Goal: Contribute content: Add original content to the website for others to see

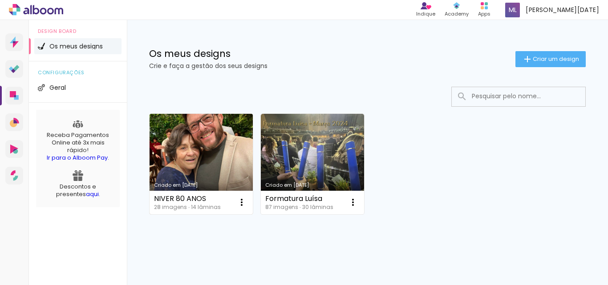
click at [210, 158] on link "Criado em [DATE]" at bounding box center [200, 164] width 103 height 101
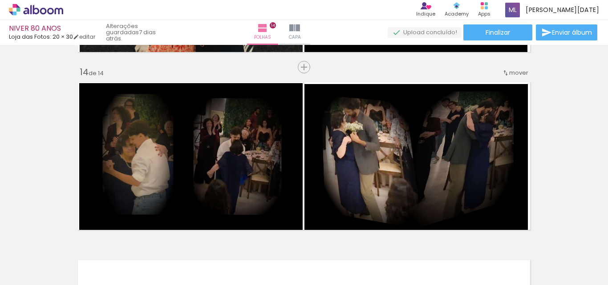
scroll to position [2349, 0]
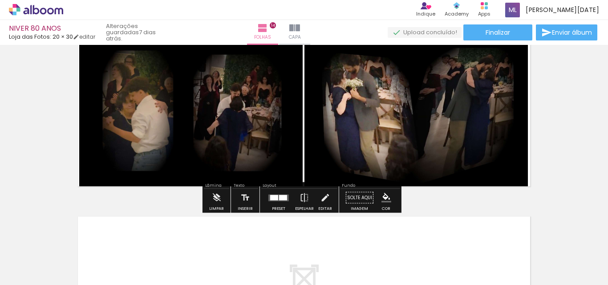
click at [109, 265] on div at bounding box center [89, 255] width 40 height 28
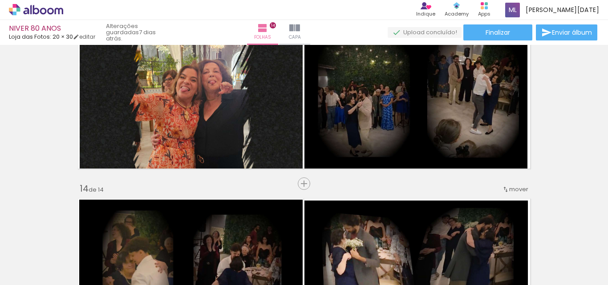
scroll to position [2171, 0]
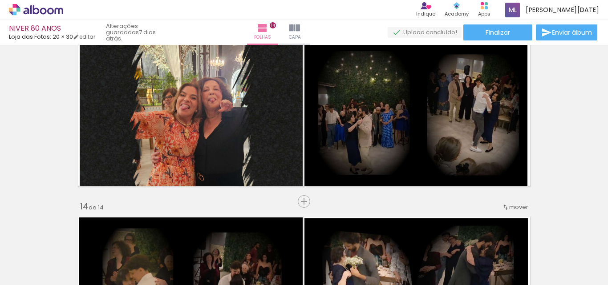
click at [109, 260] on div at bounding box center [89, 255] width 40 height 28
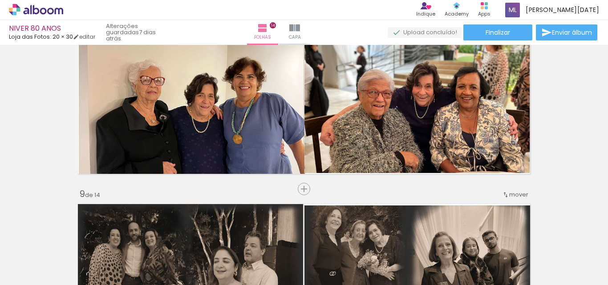
scroll to position [1249, 0]
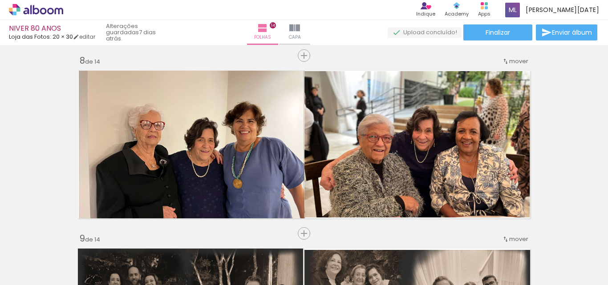
scroll to position [0, 863]
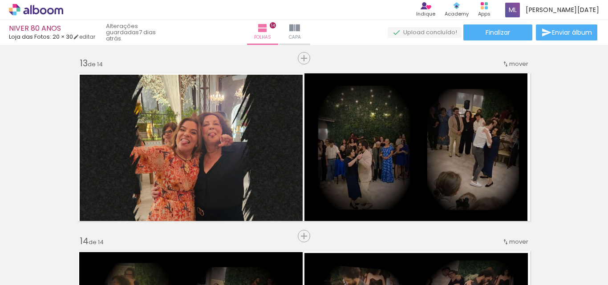
scroll to position [2164, 0]
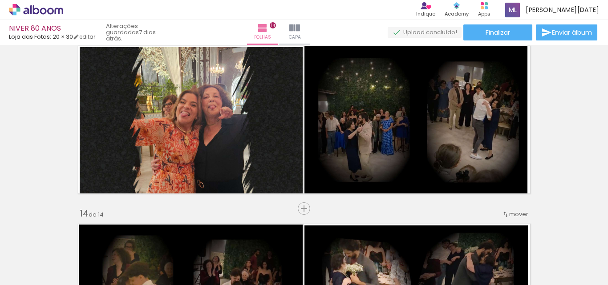
scroll to position [0, 863]
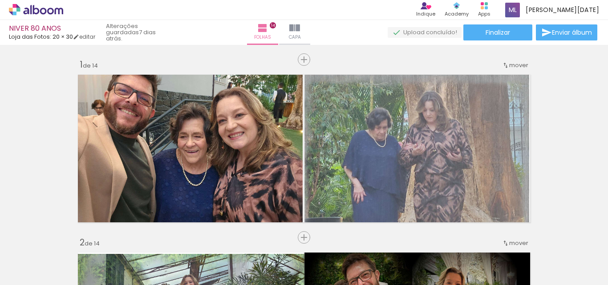
scroll to position [0, 863]
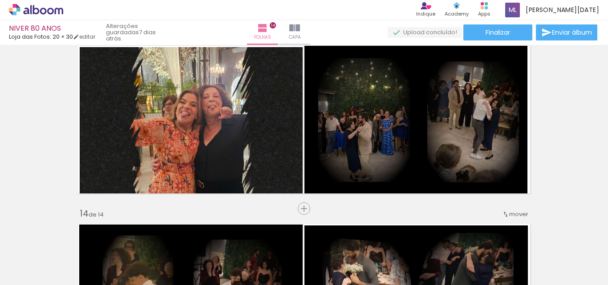
scroll to position [0, 863]
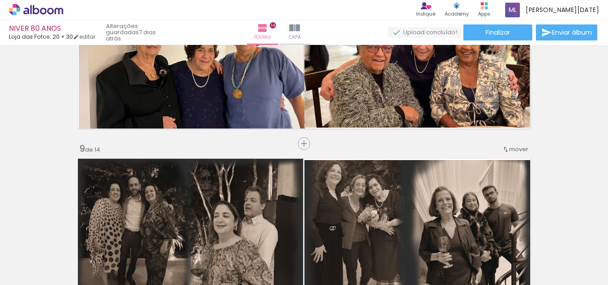
scroll to position [1292, 0]
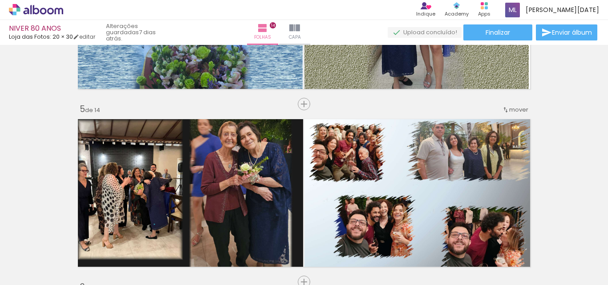
scroll to position [712, 0]
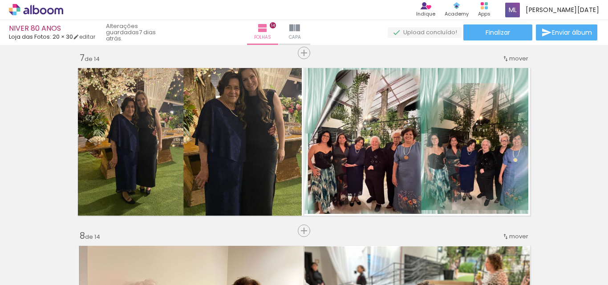
scroll to position [1069, 0]
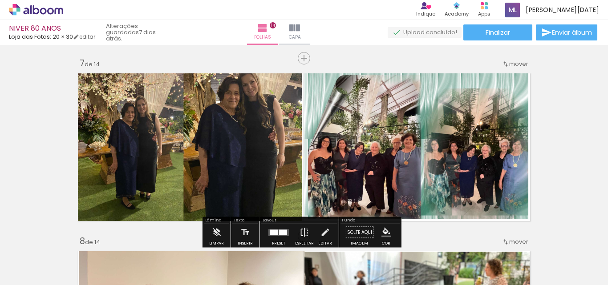
scroll to position [0, 863]
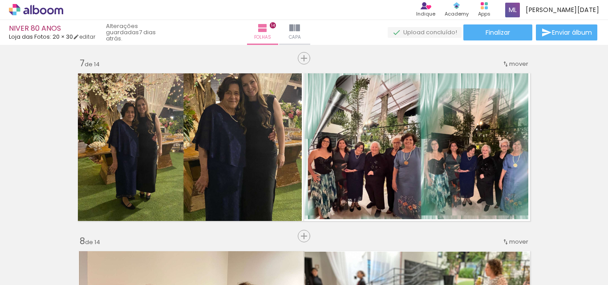
scroll to position [0, 863]
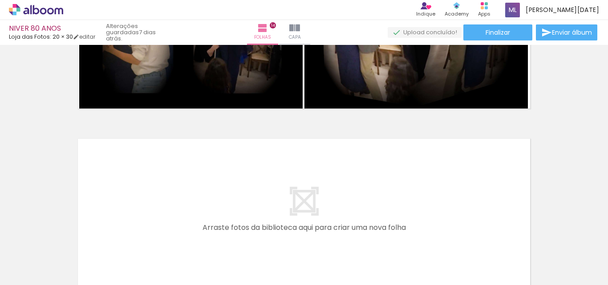
scroll to position [2519, 0]
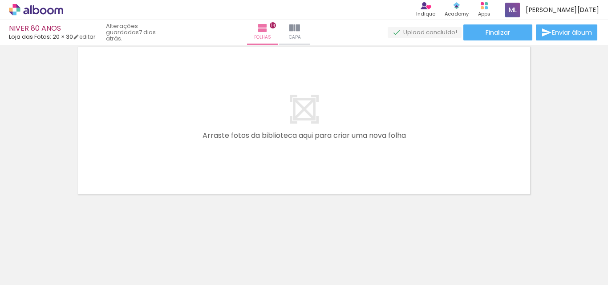
click at [23, 274] on span "Adicionar Fotos" at bounding box center [31, 273] width 27 height 10
click at [0, 0] on input "file" at bounding box center [0, 0] width 0 height 0
click at [288, 33] on iron-icon at bounding box center [283, 28] width 11 height 11
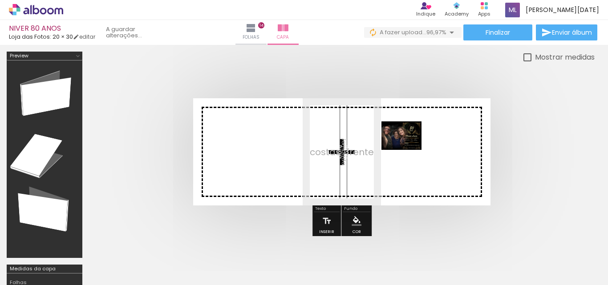
drag, startPoint x: 386, startPoint y: 239, endPoint x: 408, endPoint y: 148, distance: 93.3
click at [408, 148] on quentale-workspace at bounding box center [304, 142] width 608 height 285
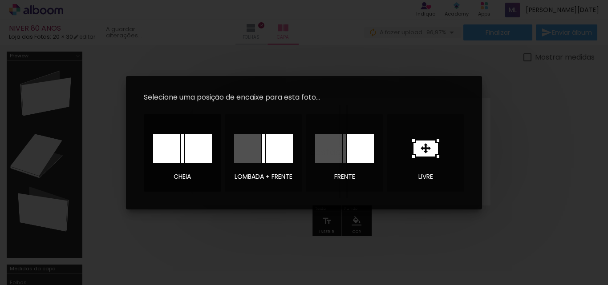
click at [177, 177] on div "cheia" at bounding box center [181, 176] width 17 height 6
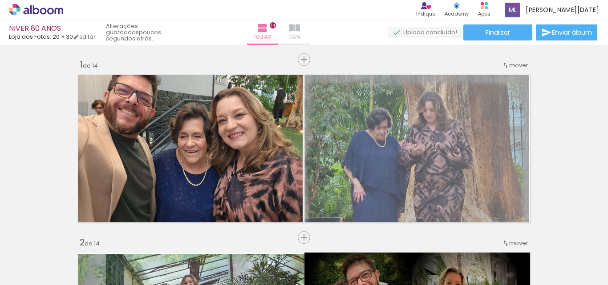
click at [300, 32] on iron-icon at bounding box center [294, 28] width 11 height 11
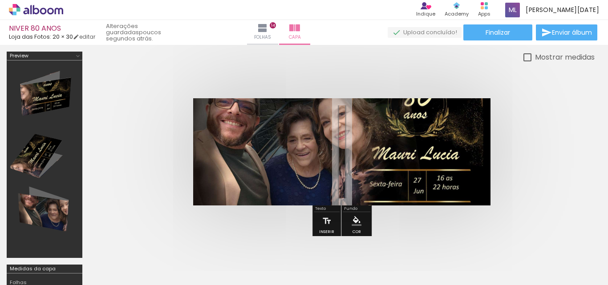
scroll to position [0, 1014]
click at [26, 275] on span "Adicionar Fotos" at bounding box center [31, 273] width 27 height 10
click at [0, 0] on input "file" at bounding box center [0, 0] width 0 height 0
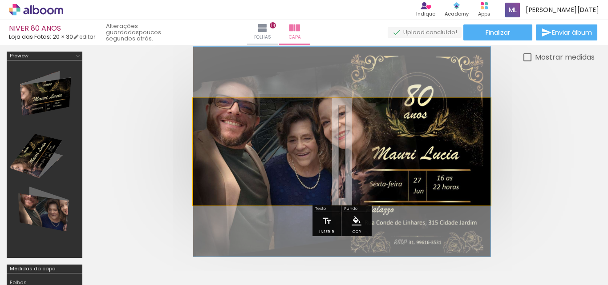
click at [291, 152] on quentale-photo at bounding box center [341, 151] width 297 height 107
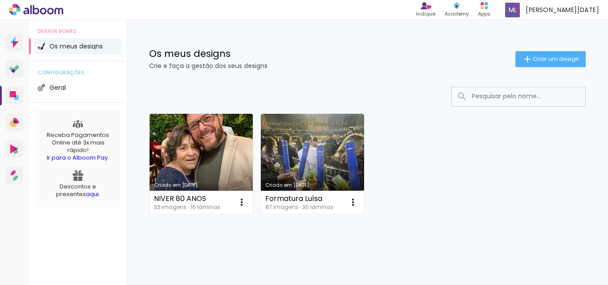
click at [194, 158] on link "Criado em [DATE]" at bounding box center [200, 164] width 103 height 101
